Goal: Task Accomplishment & Management: Manage account settings

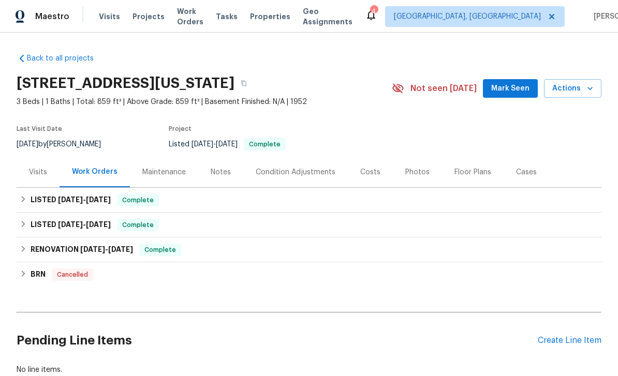
click at [520, 89] on span "Mark Seen" at bounding box center [510, 88] width 38 height 13
click at [224, 177] on div "Notes" at bounding box center [220, 172] width 45 height 31
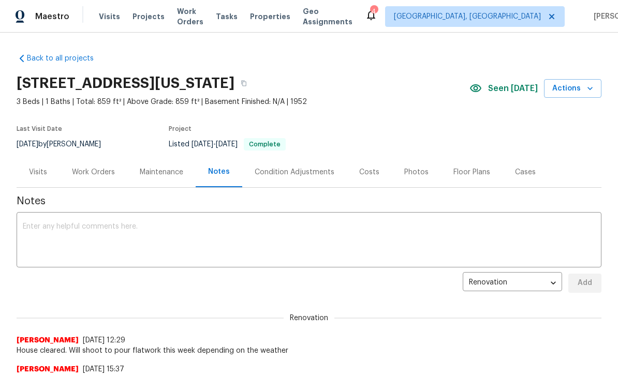
click at [273, 245] on textarea at bounding box center [309, 241] width 572 height 36
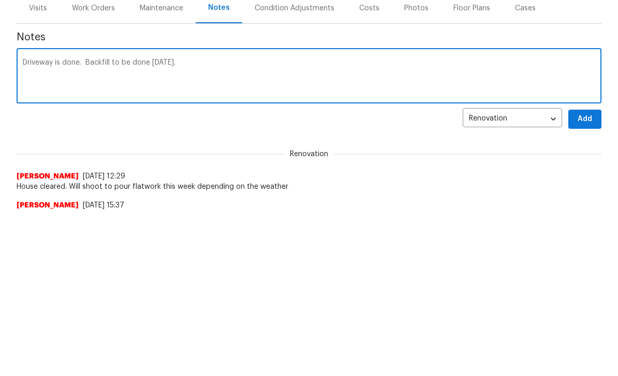
type textarea "Driveway is done. Backfill to be done Wednesday."
click at [581, 277] on span "Add" at bounding box center [584, 283] width 17 height 13
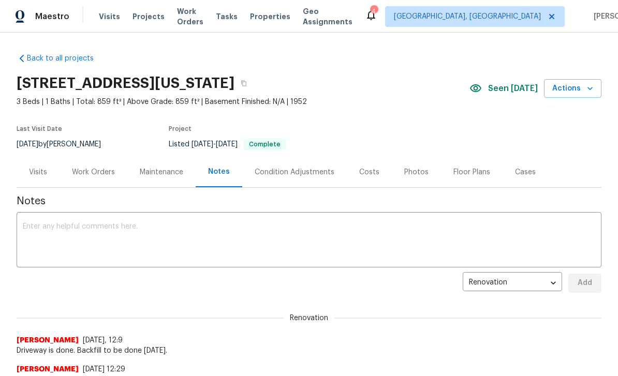
click at [274, 18] on span "Properties" at bounding box center [270, 16] width 40 height 10
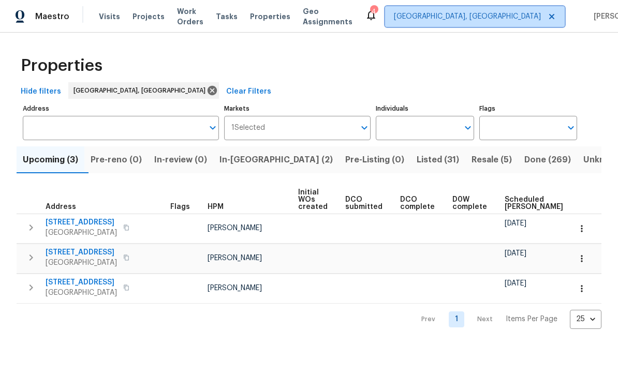
click at [481, 25] on span "Albuquerque, NM" at bounding box center [474, 16] width 179 height 21
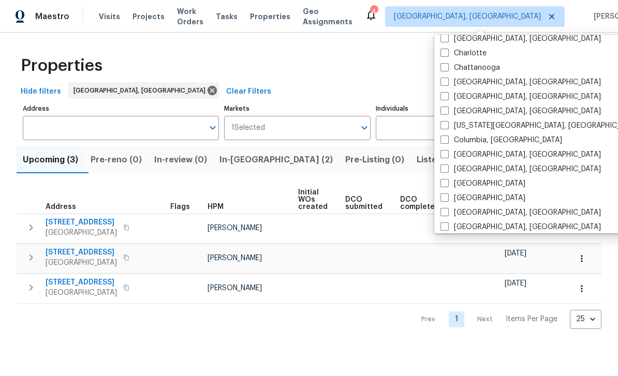
scroll to position [142, 0]
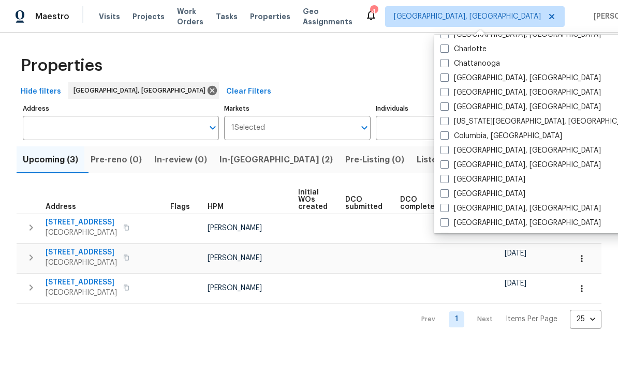
click at [445, 123] on span at bounding box center [444, 121] width 8 height 8
click at [445, 123] on input "[US_STATE][GEOGRAPHIC_DATA], [GEOGRAPHIC_DATA]" at bounding box center [443, 119] width 7 height 7
checkbox input "true"
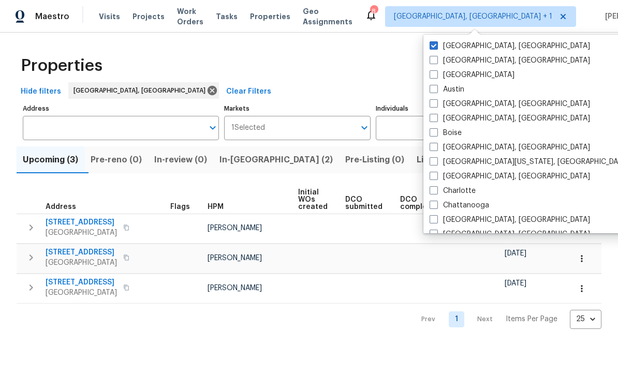
click at [436, 44] on span at bounding box center [433, 45] width 8 height 8
click at [436, 44] on input "Albuquerque, NM" at bounding box center [432, 44] width 7 height 7
checkbox input "false"
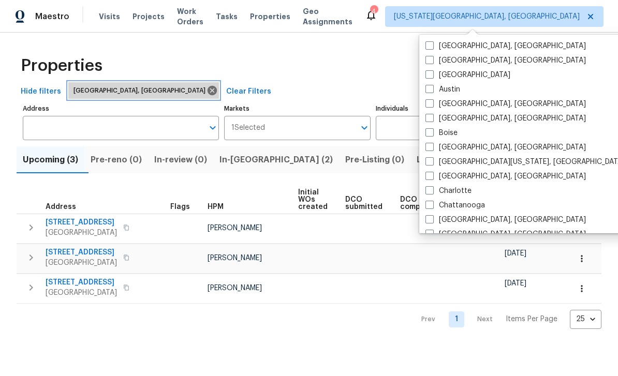
click at [207, 95] on icon at bounding box center [211, 90] width 9 height 9
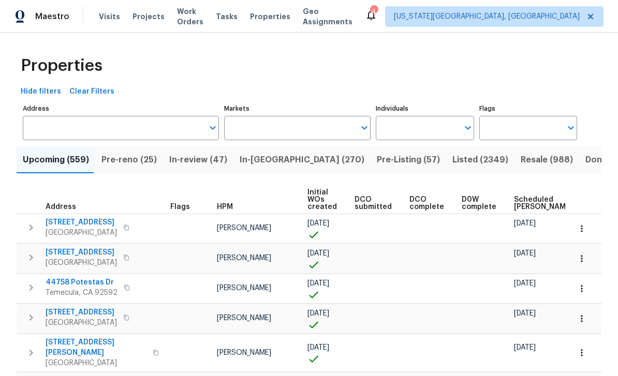
click at [334, 131] on input "Markets" at bounding box center [289, 128] width 131 height 24
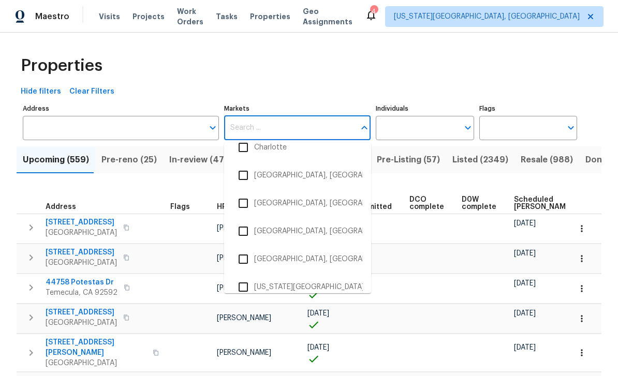
scroll to position [377, 0]
click at [247, 276] on input "checkbox" at bounding box center [243, 287] width 22 height 22
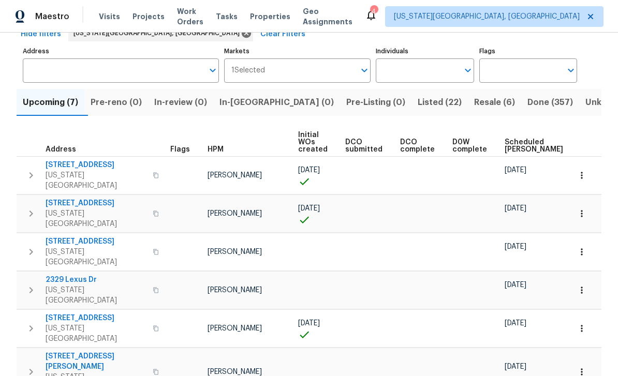
scroll to position [57, 0]
click at [65, 164] on span "6815 Woodgate Ct" at bounding box center [96, 165] width 101 height 10
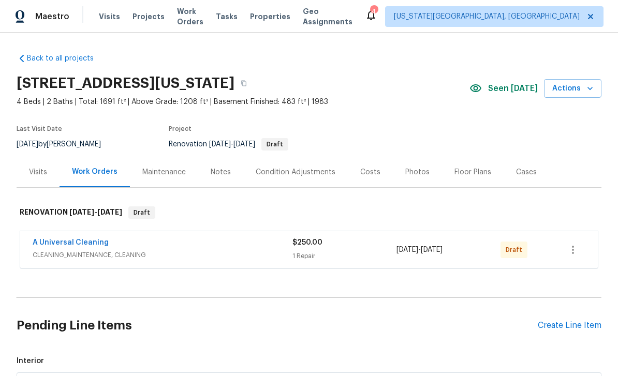
click at [214, 182] on div "Notes" at bounding box center [220, 172] width 45 height 31
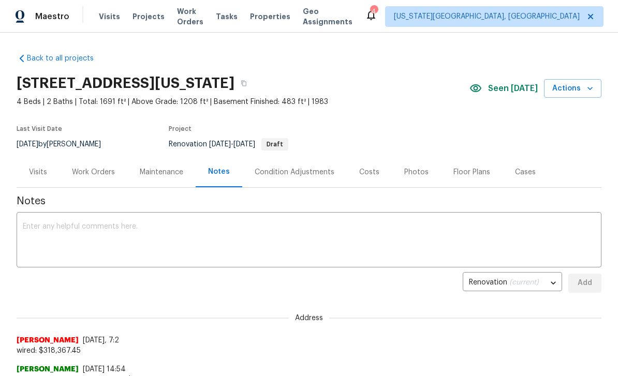
click at [318, 243] on textarea at bounding box center [309, 241] width 572 height 36
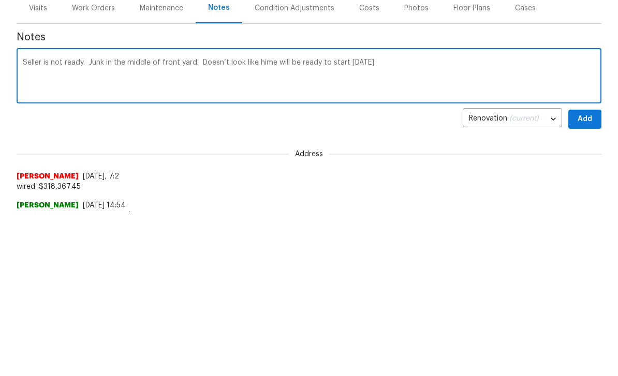
type textarea "Seller is not ready. Junk in the middle of front yard. Doesn’t look like hime w…"
click at [597, 274] on button "Add" at bounding box center [584, 283] width 33 height 19
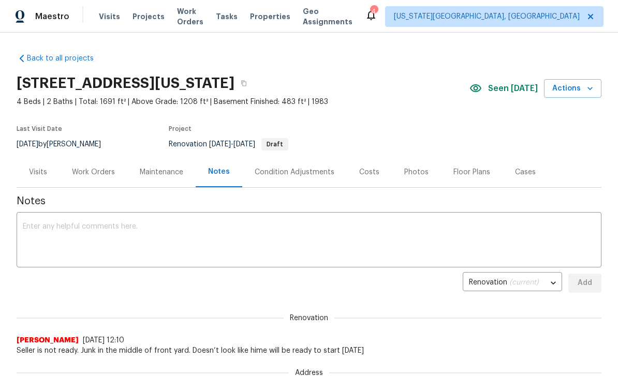
click at [312, 169] on div "Condition Adjustments" at bounding box center [294, 172] width 80 height 10
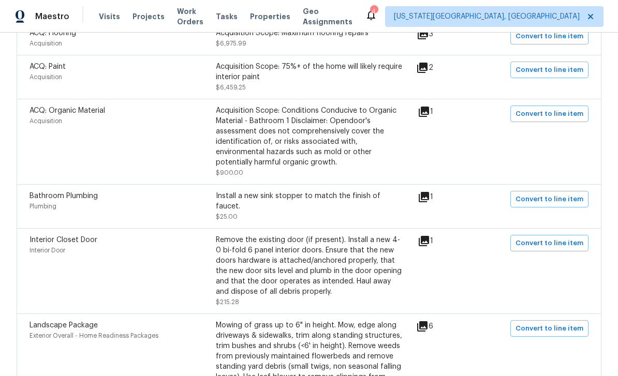
scroll to position [516, 0]
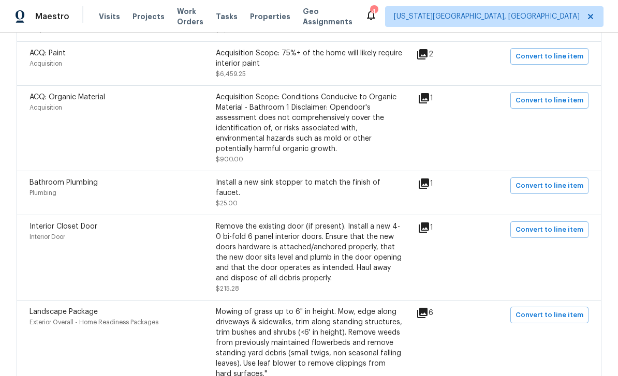
click at [427, 308] on icon at bounding box center [422, 313] width 10 height 10
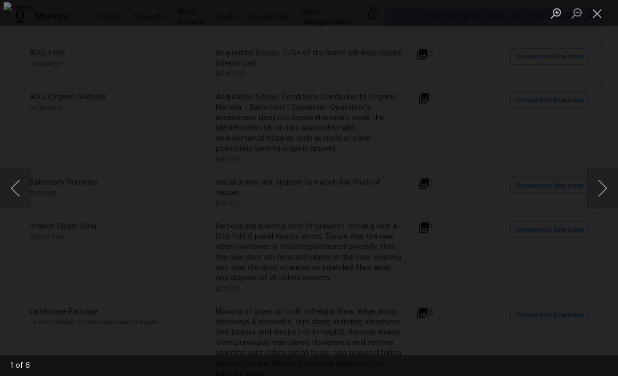
click at [596, 18] on button "Close lightbox" at bounding box center [597, 13] width 21 height 18
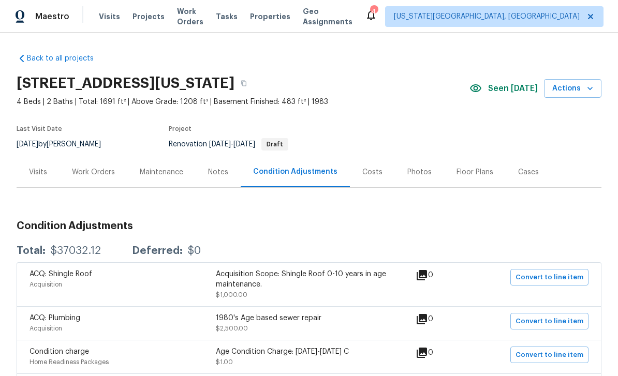
scroll to position [0, 0]
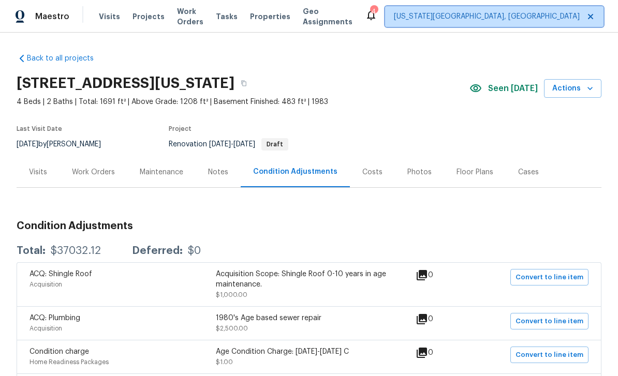
click at [475, 19] on span "[US_STATE][GEOGRAPHIC_DATA], [GEOGRAPHIC_DATA]" at bounding box center [487, 16] width 186 height 10
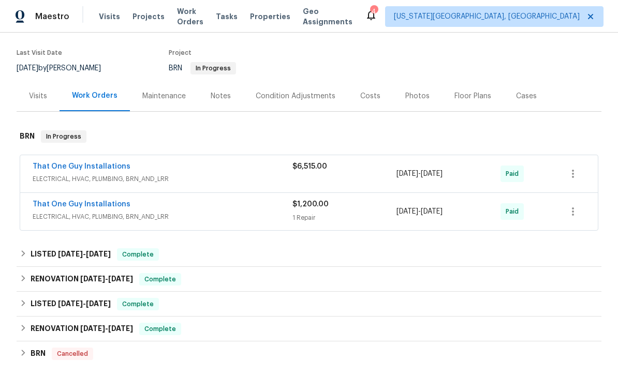
scroll to position [76, 0]
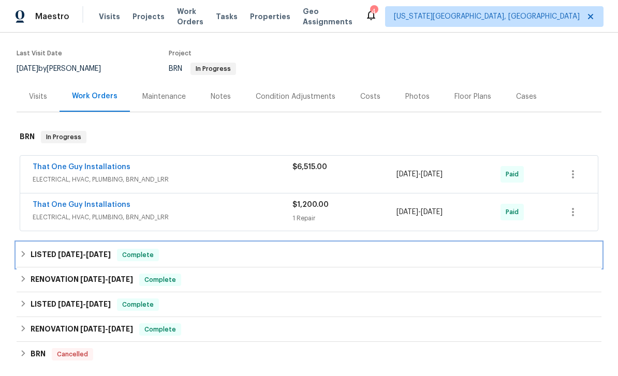
click at [45, 254] on h6 "LISTED [DATE] - [DATE]" at bounding box center [71, 255] width 80 height 12
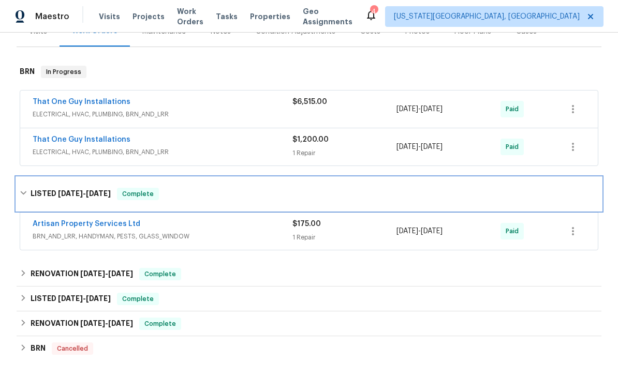
scroll to position [158, 0]
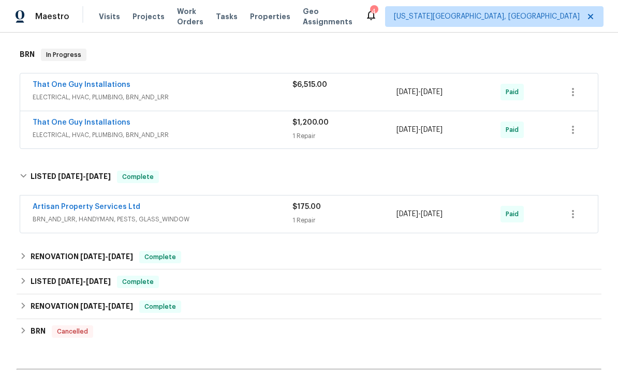
click at [249, 214] on span "BRN_AND_LRR, HANDYMAN, PESTS, GLASS_WINDOW" at bounding box center [163, 219] width 260 height 10
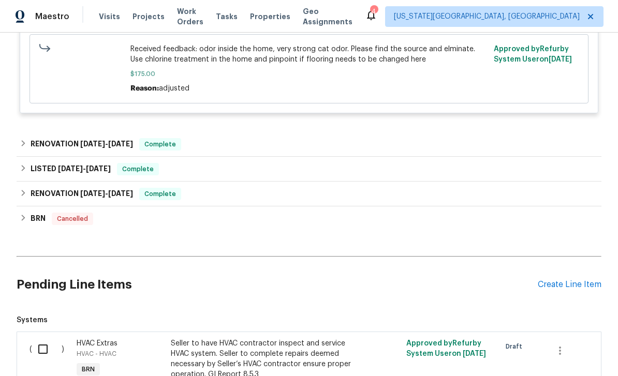
scroll to position [432, 0]
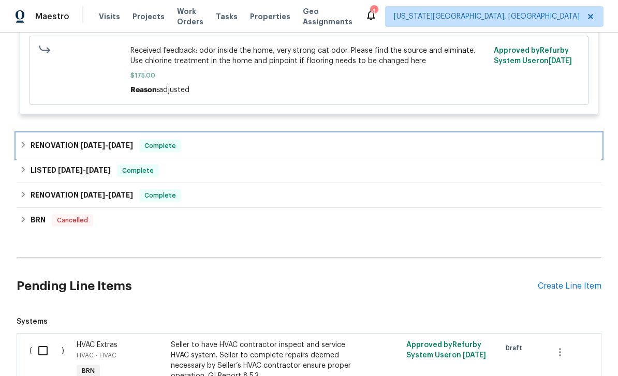
click at [385, 147] on div "RENOVATION [DATE] - [DATE] Complete" at bounding box center [309, 146] width 578 height 12
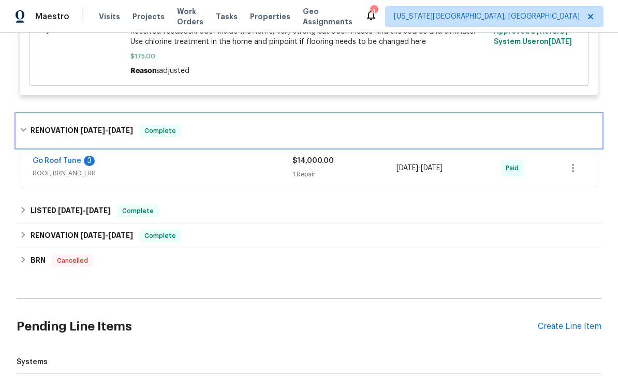
scroll to position [454, 0]
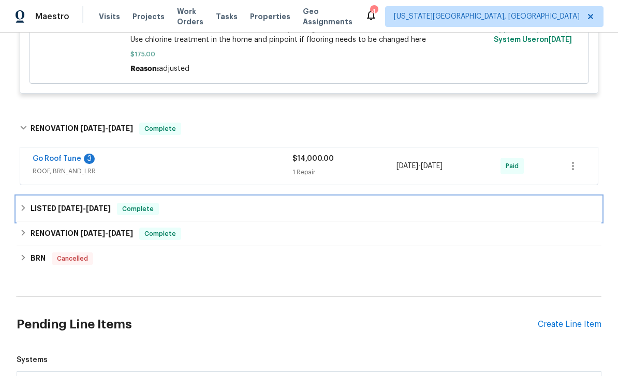
click at [412, 210] on div "LISTED [DATE] - [DATE] Complete" at bounding box center [309, 209] width 578 height 12
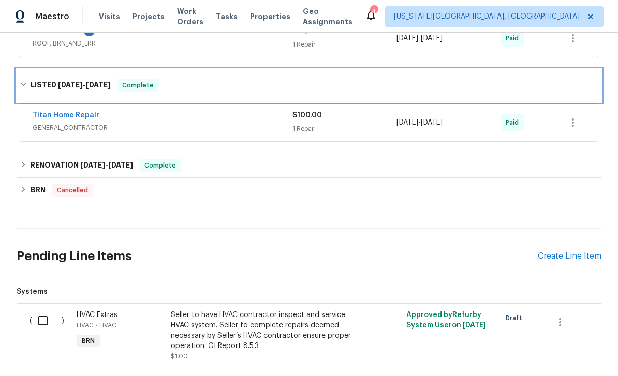
scroll to position [585, 0]
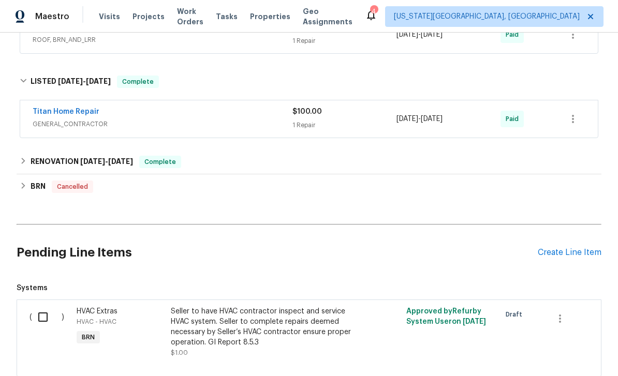
click at [355, 116] on div "$100.00" at bounding box center [344, 112] width 104 height 10
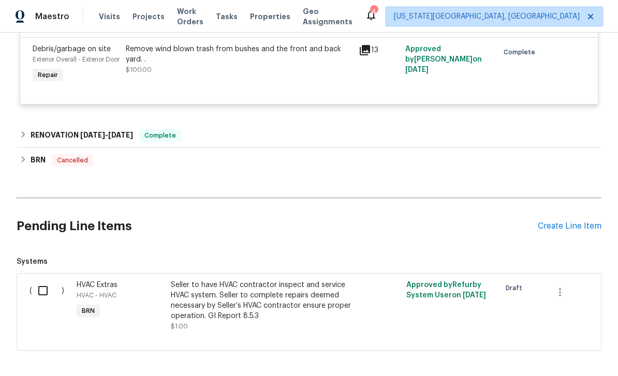
scroll to position [712, 0]
click at [406, 141] on div "RENOVATION [DATE] - [DATE] Complete" at bounding box center [309, 135] width 578 height 12
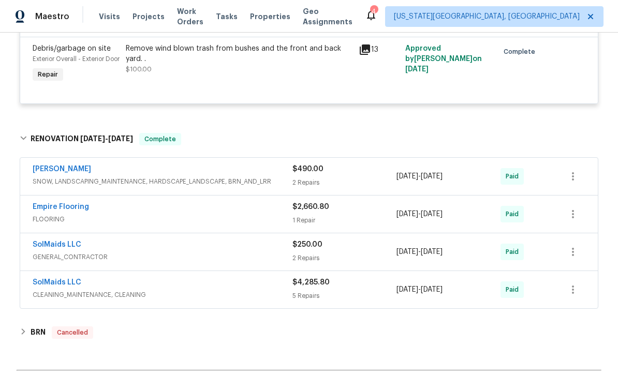
click at [373, 226] on div "1 Repair" at bounding box center [344, 220] width 104 height 10
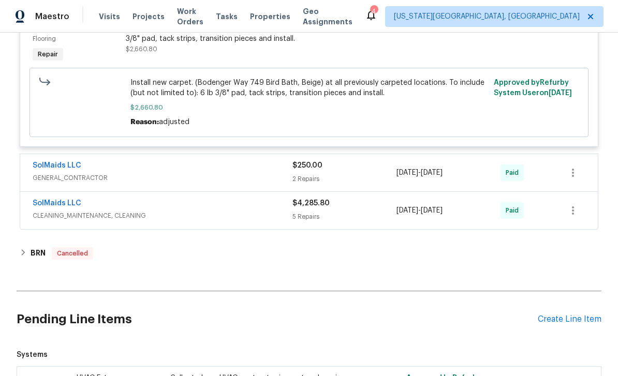
scroll to position [966, 0]
click at [376, 208] on div "$4,285.80" at bounding box center [344, 203] width 104 height 10
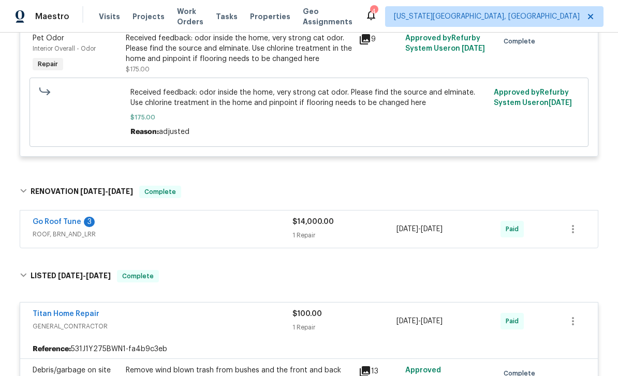
scroll to position [278, 0]
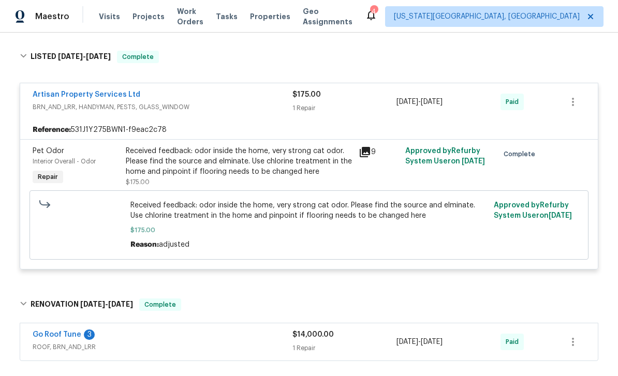
click at [276, 212] on span "Received feedback: odor inside the home, very strong cat odor. Please find the …" at bounding box center [308, 210] width 357 height 21
click at [313, 155] on div "Received feedback: odor inside the home, very strong cat odor. Please find the …" at bounding box center [239, 161] width 227 height 31
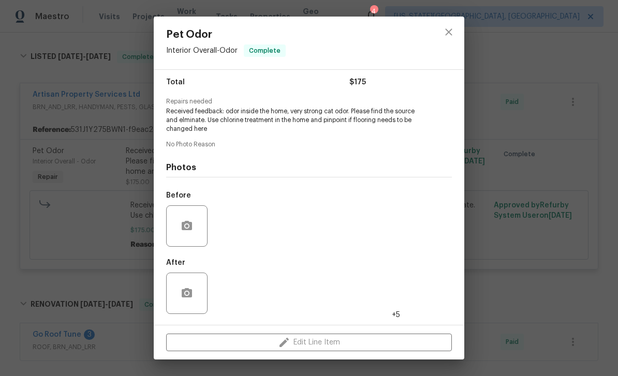
scroll to position [85, 0]
click at [239, 294] on img at bounding box center [232, 293] width 41 height 41
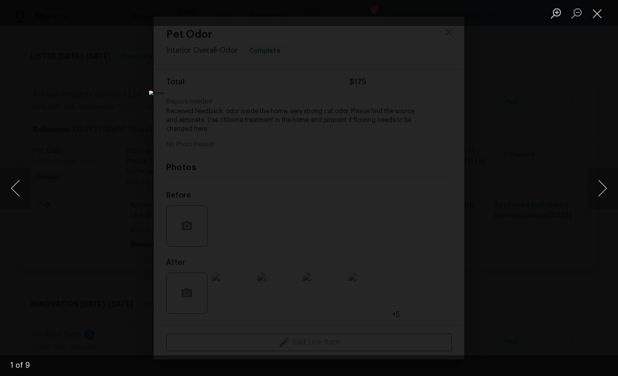
click at [601, 187] on button "Next image" at bounding box center [602, 188] width 31 height 41
click at [600, 11] on button "Close lightbox" at bounding box center [597, 13] width 21 height 18
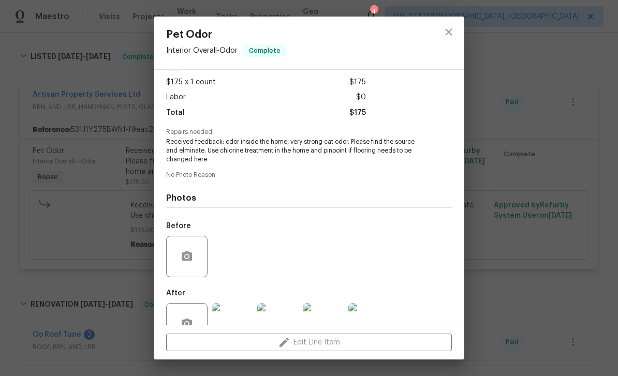
click at [514, 161] on div "Pet Odor Interior Overall - Odor Complete Vendor Artisan Property Services Ltd …" at bounding box center [309, 188] width 618 height 376
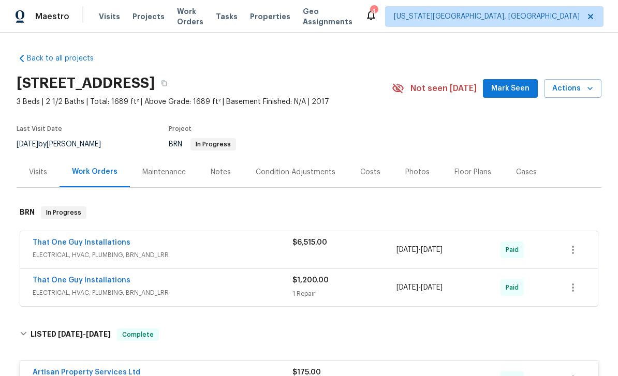
scroll to position [0, 0]
click at [302, 170] on div "Condition Adjustments" at bounding box center [296, 172] width 80 height 10
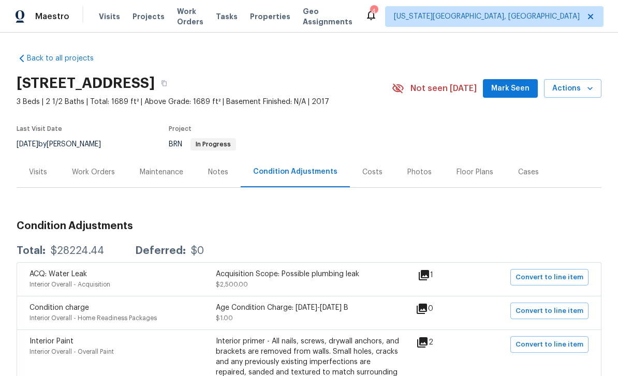
click at [219, 167] on div "Notes" at bounding box center [218, 172] width 20 height 10
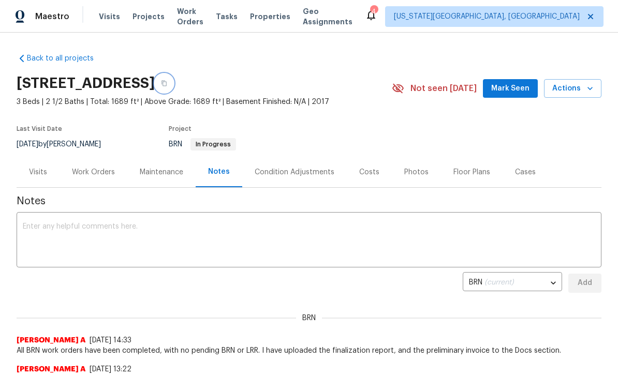
click at [173, 82] on button "button" at bounding box center [164, 83] width 19 height 19
